Goal: Browse casually

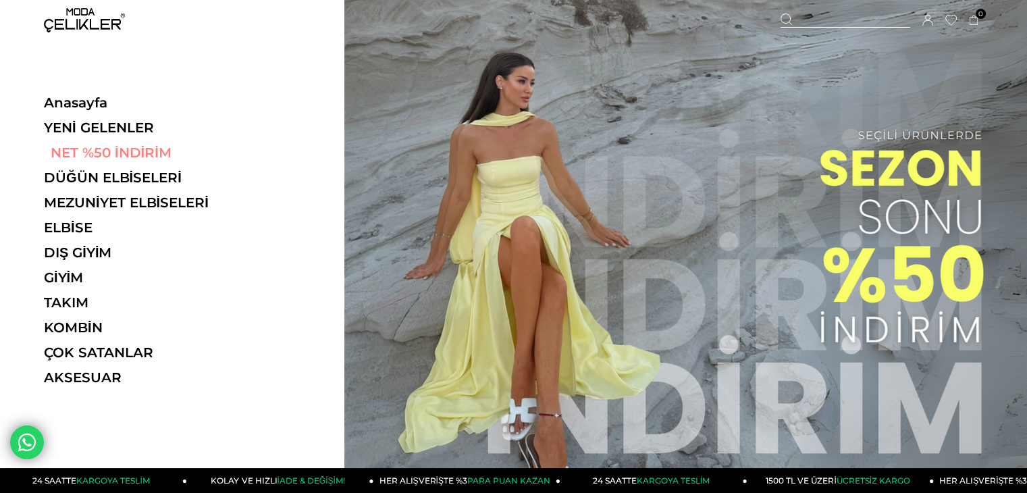
click at [82, 152] on link "NET %50 İNDİRİM" at bounding box center [137, 152] width 186 height 16
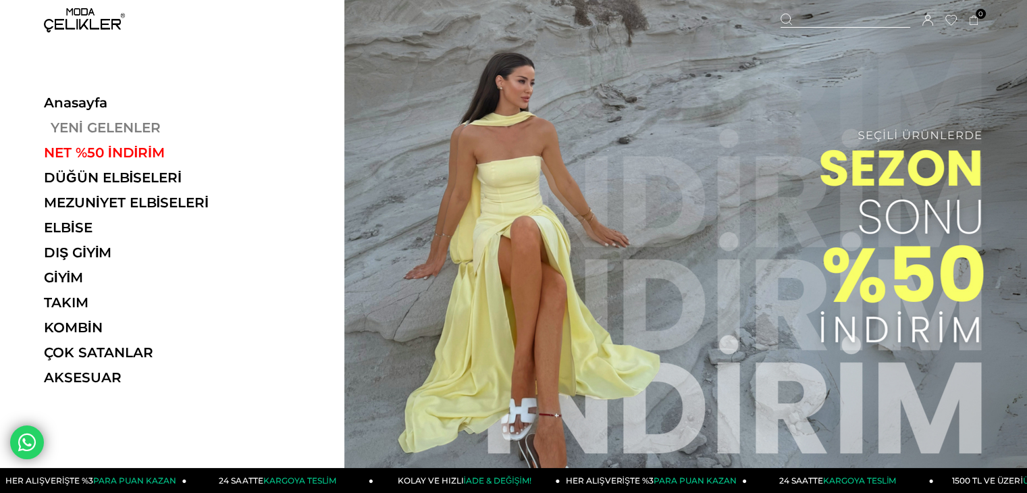
click at [90, 122] on link "YENİ GELENLER" at bounding box center [137, 128] width 186 height 16
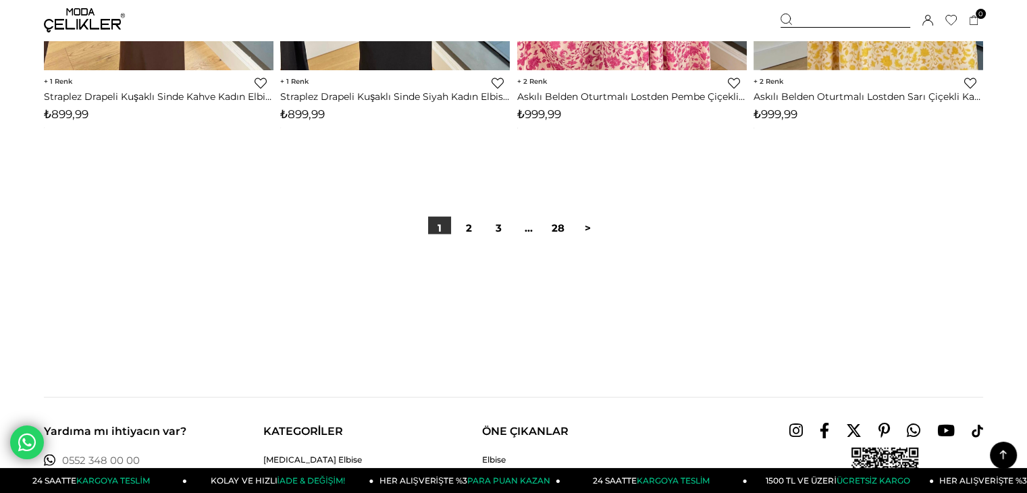
scroll to position [8440, 0]
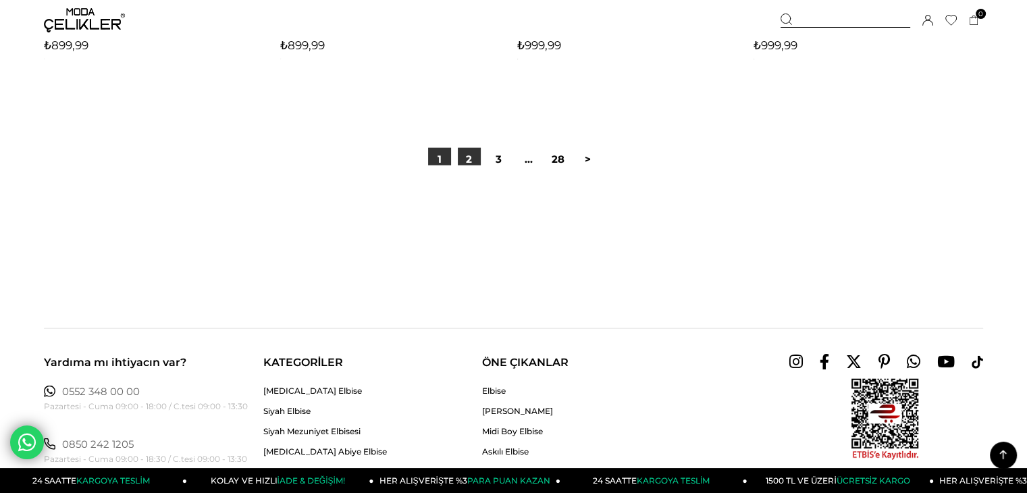
click at [473, 155] on link "2" at bounding box center [469, 159] width 23 height 23
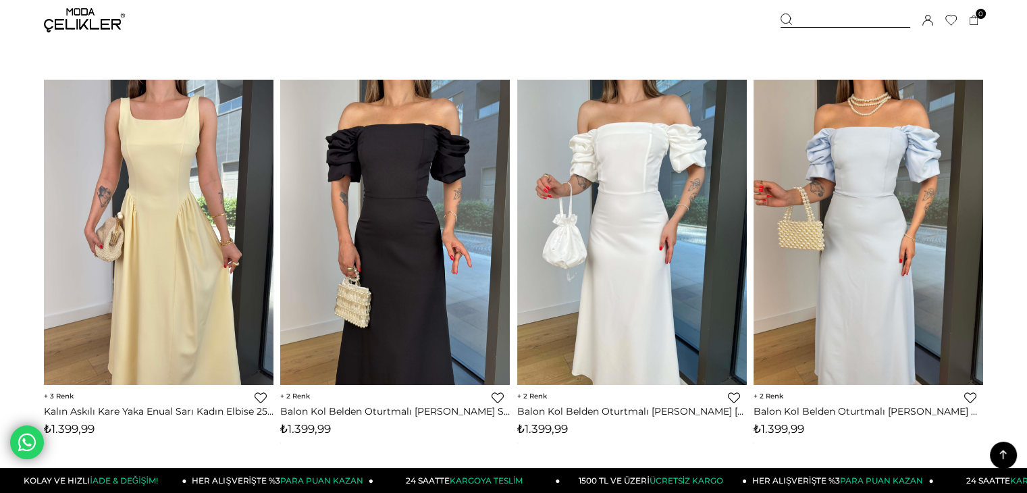
scroll to position [945, 0]
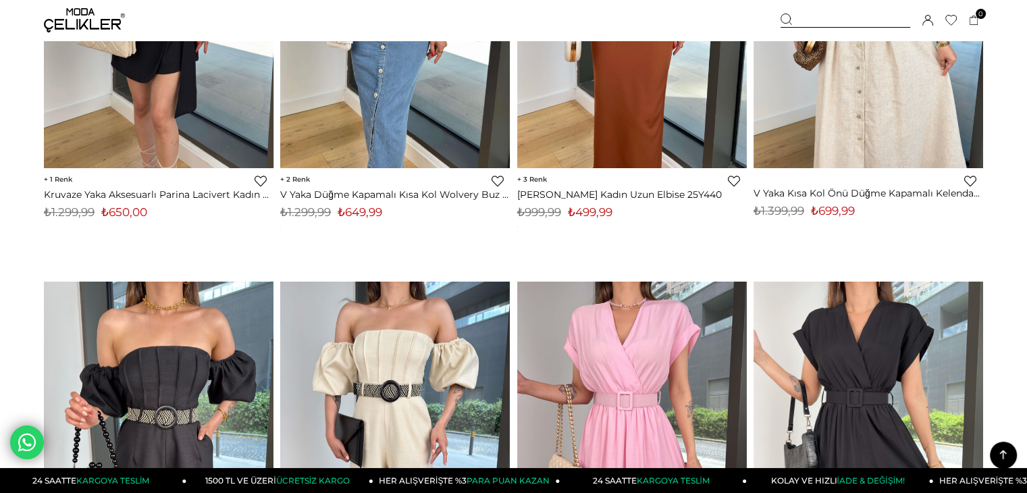
scroll to position [270, 0]
